Goal: Transaction & Acquisition: Purchase product/service

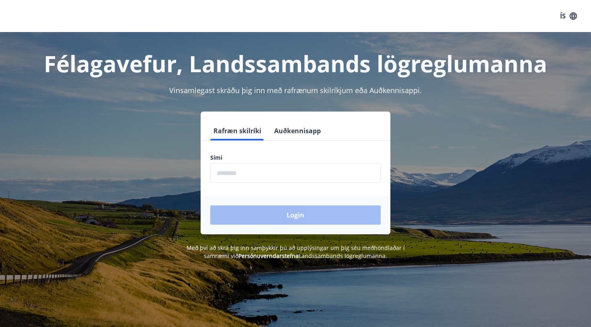
click at [268, 174] on input "phone" at bounding box center [295, 174] width 170 height 20
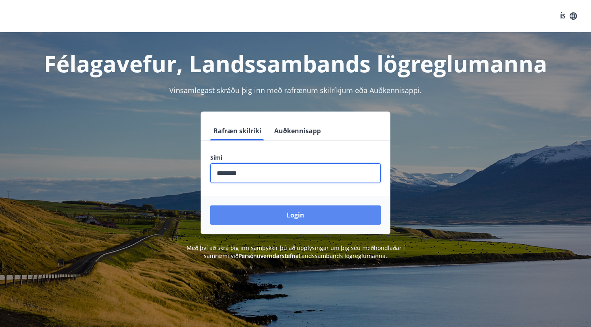
type input "********"
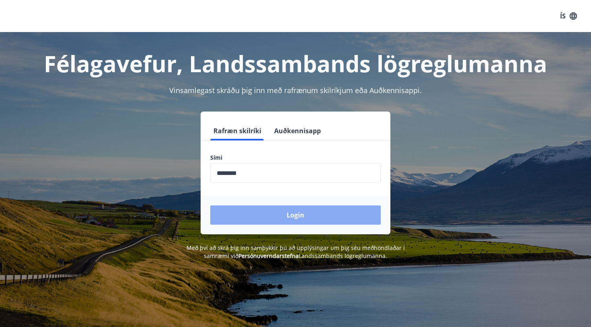
click at [280, 218] on button "Login" at bounding box center [295, 215] width 170 height 19
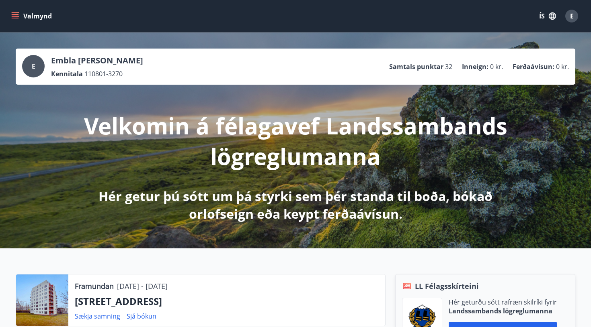
click at [20, 16] on button "Valmynd" at bounding box center [32, 16] width 45 height 14
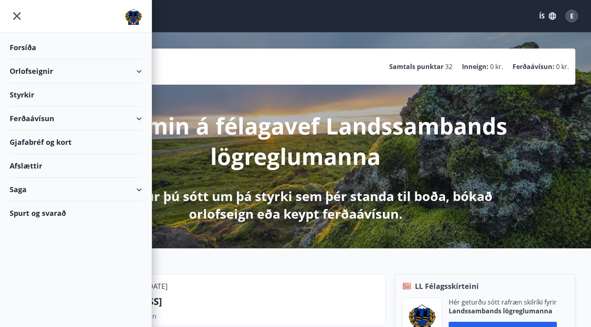
click at [43, 123] on div "Ferðaávísun" at bounding box center [76, 119] width 132 height 24
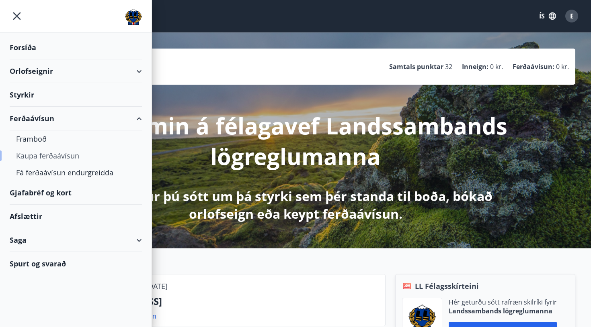
click at [44, 156] on div "Kaupa ferðaávísun" at bounding box center [75, 155] width 119 height 17
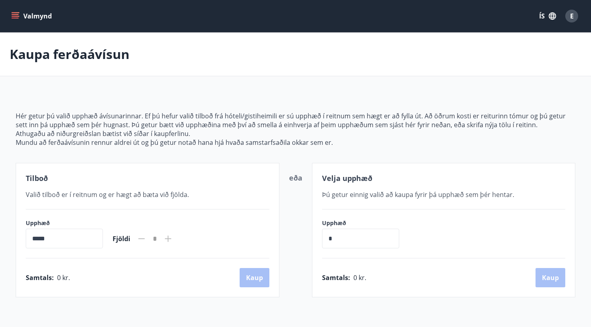
click at [18, 17] on icon "menu" at bounding box center [15, 16] width 8 height 8
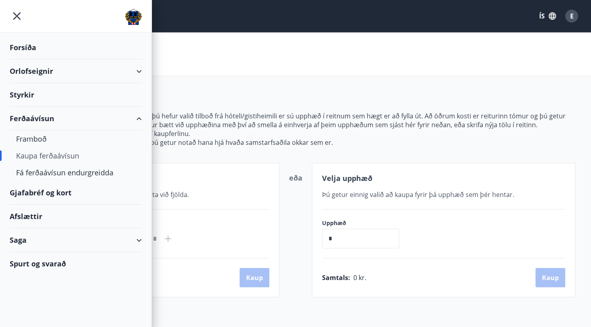
click at [55, 192] on div "Gjafabréf og kort" at bounding box center [76, 193] width 132 height 24
